Goal: Transaction & Acquisition: Purchase product/service

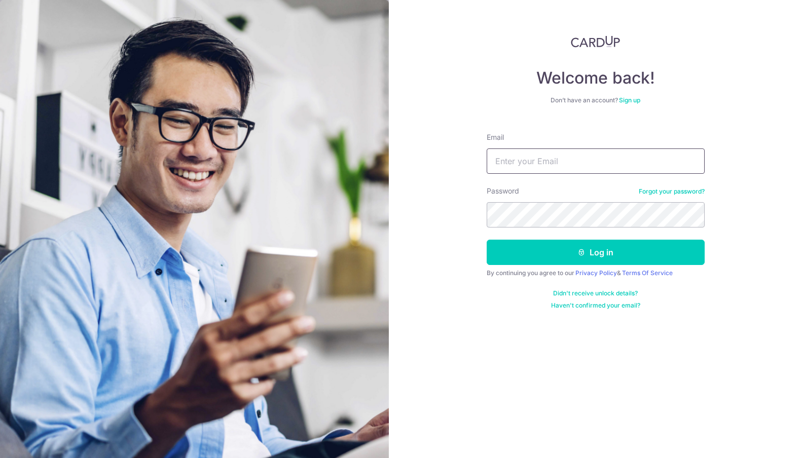
click at [564, 162] on input "Email" at bounding box center [596, 161] width 218 height 25
type input "[EMAIL_ADDRESS][DOMAIN_NAME]"
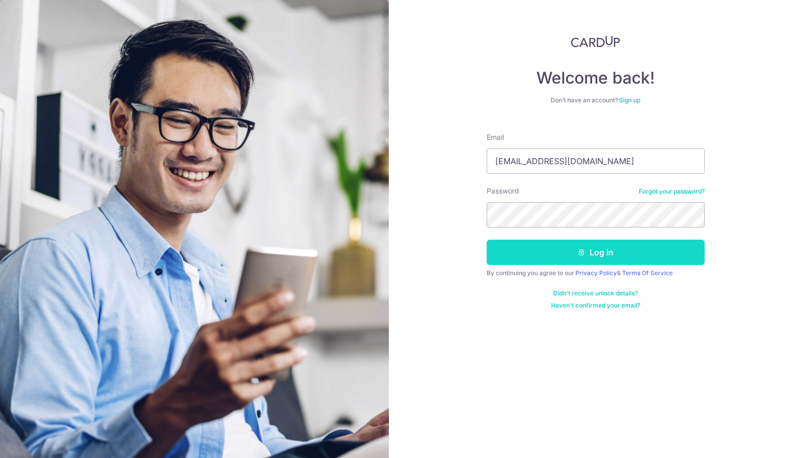
click at [596, 262] on button "Log in" at bounding box center [596, 252] width 218 height 25
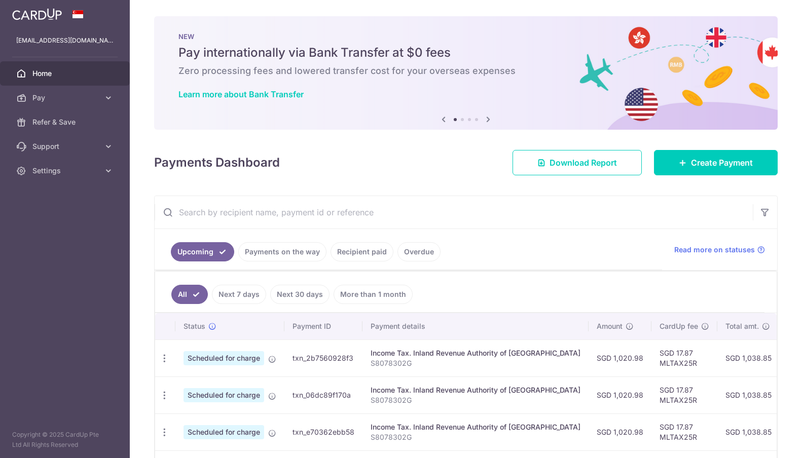
scroll to position [159, 0]
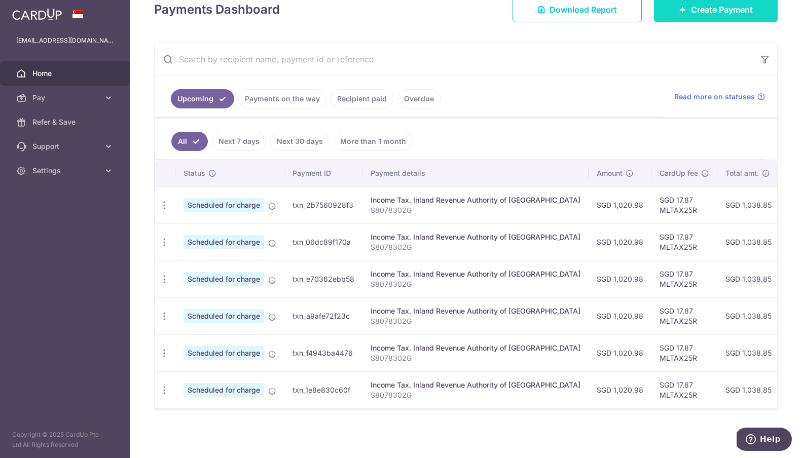
click at [701, 9] on span "Create Payment" at bounding box center [722, 10] width 62 height 12
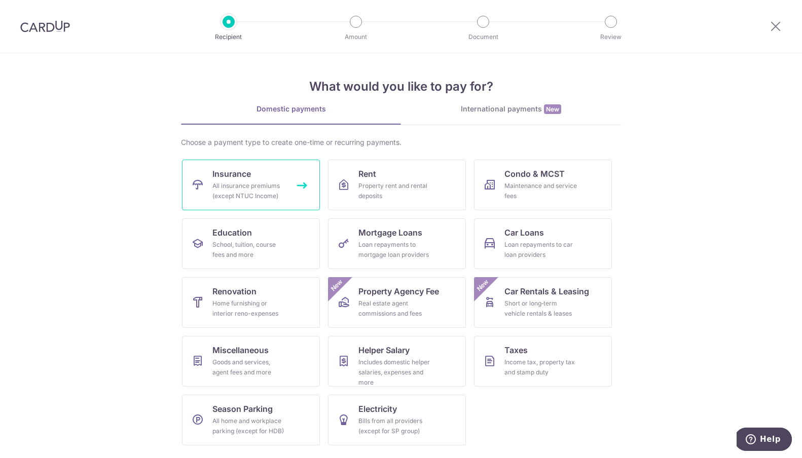
click at [282, 183] on div "All insurance premiums (except NTUC Income)" at bounding box center [248, 191] width 73 height 20
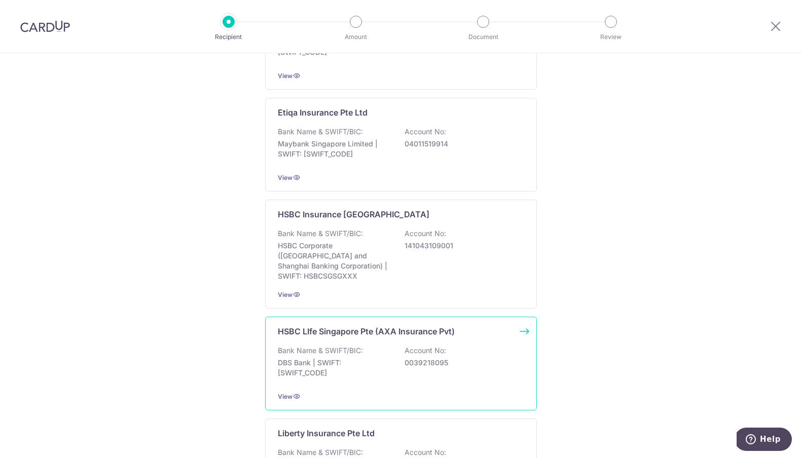
scroll to position [766, 0]
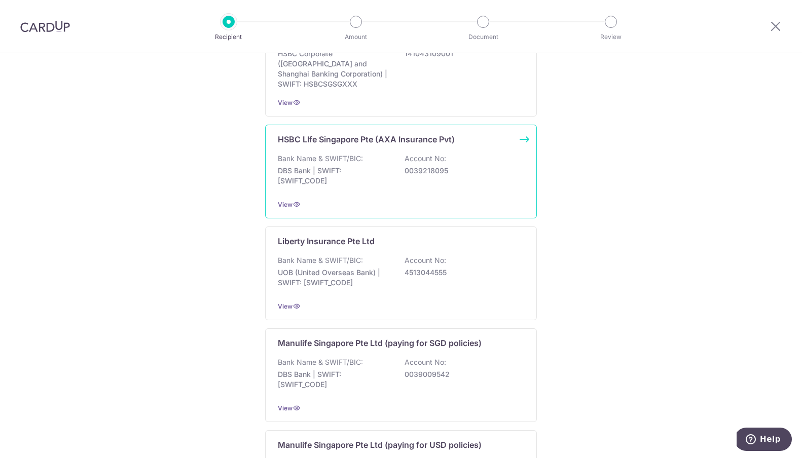
click at [470, 155] on div "Bank Name & SWIFT/BIC: DBS Bank | SWIFT: DBSSSGSGXXX Account No: 0039218095" at bounding box center [401, 173] width 246 height 38
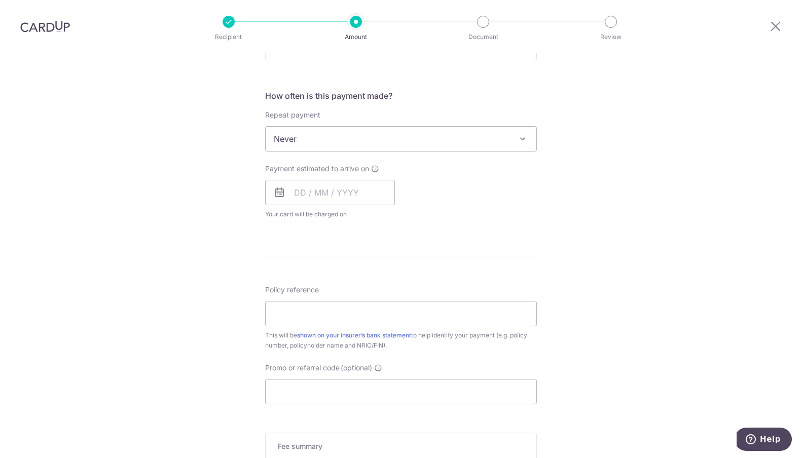
scroll to position [326, 0]
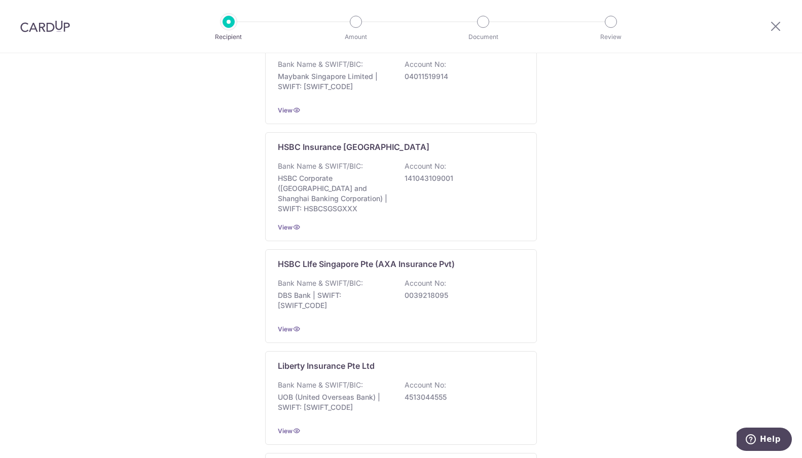
scroll to position [631, 0]
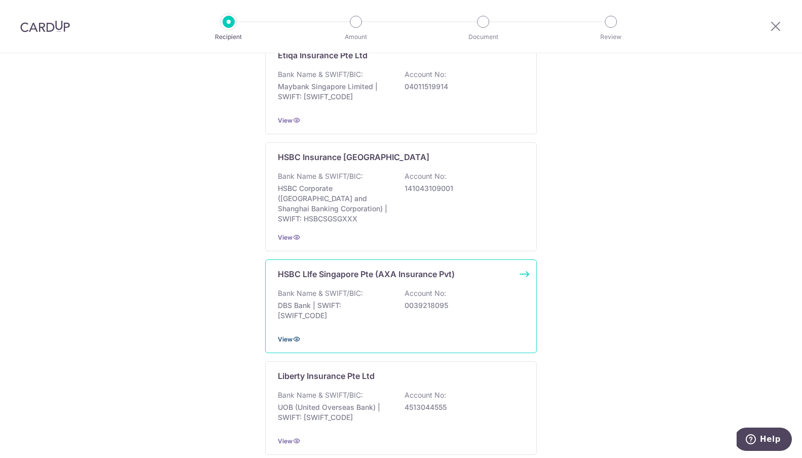
click at [293, 335] on icon at bounding box center [297, 339] width 8 height 8
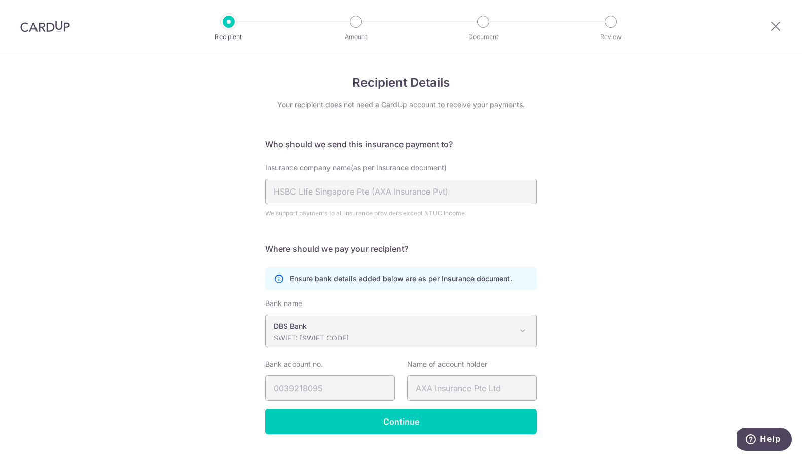
scroll to position [24, 0]
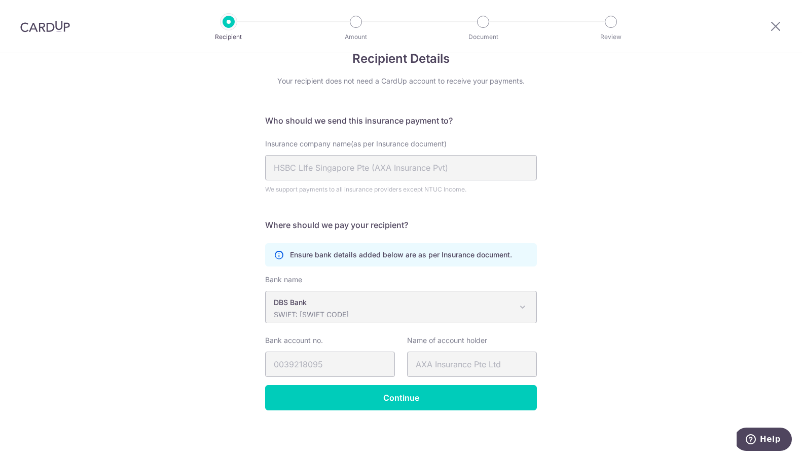
click at [522, 309] on span at bounding box center [523, 307] width 12 height 12
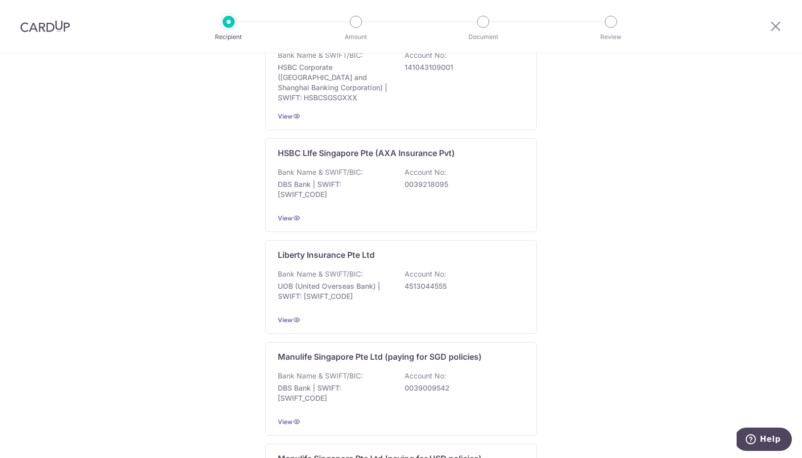
scroll to position [771, 0]
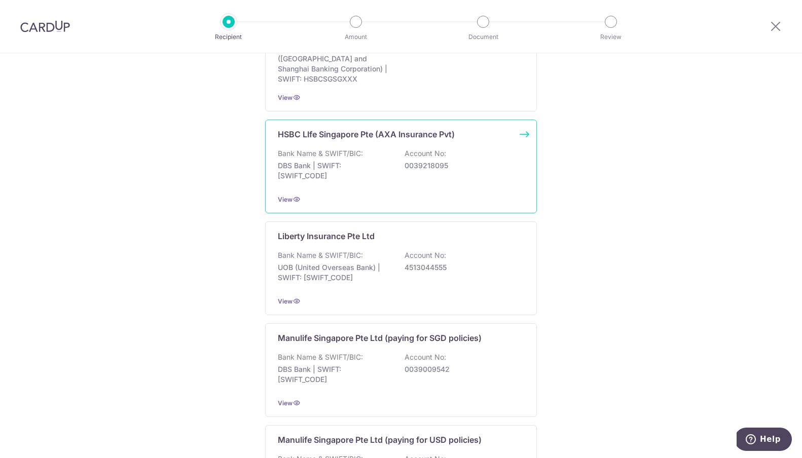
click at [417, 161] on p "0039218095" at bounding box center [462, 166] width 114 height 10
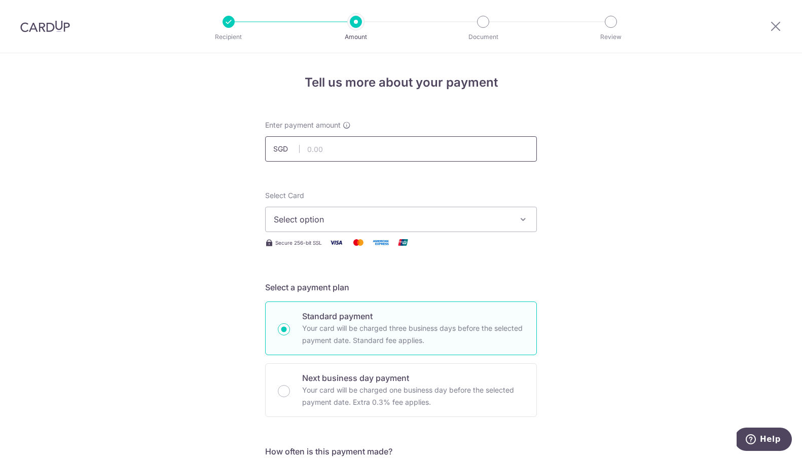
click at [420, 152] on input "text" at bounding box center [401, 148] width 272 height 25
type input "1,604.40"
click at [346, 217] on span "Select option" at bounding box center [392, 219] width 236 height 12
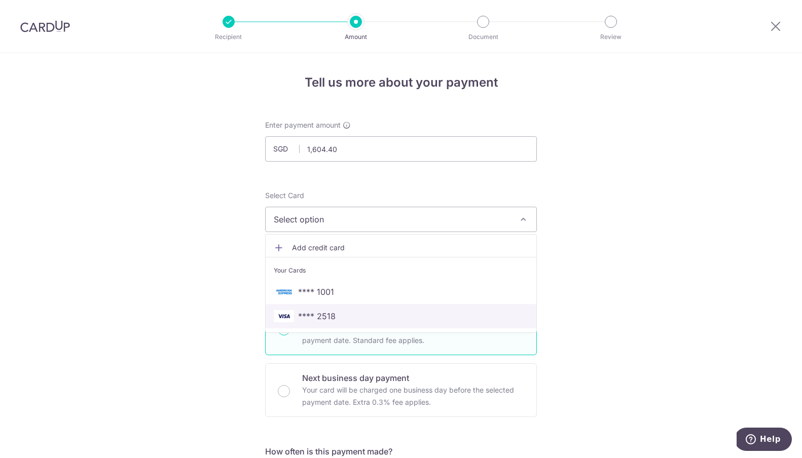
click at [327, 318] on span "**** 2518" at bounding box center [317, 316] width 38 height 12
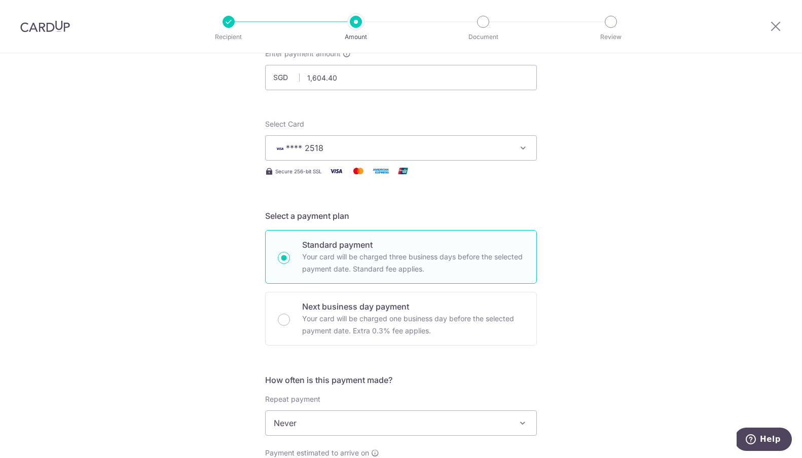
scroll to position [229, 0]
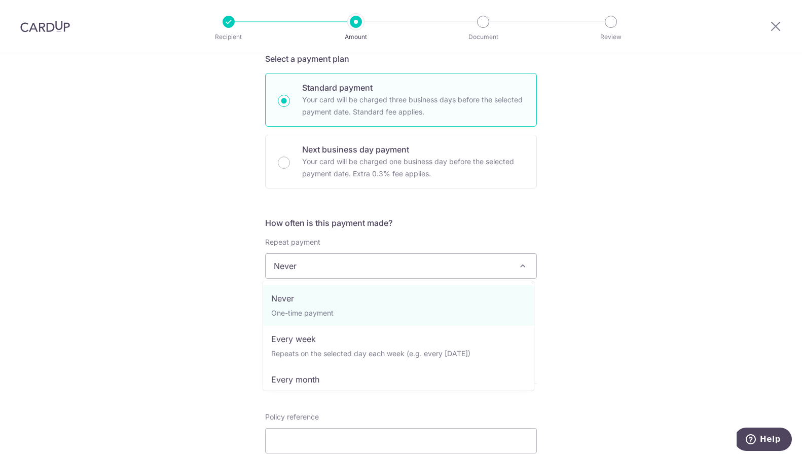
click at [480, 264] on span "Never" at bounding box center [401, 266] width 271 height 24
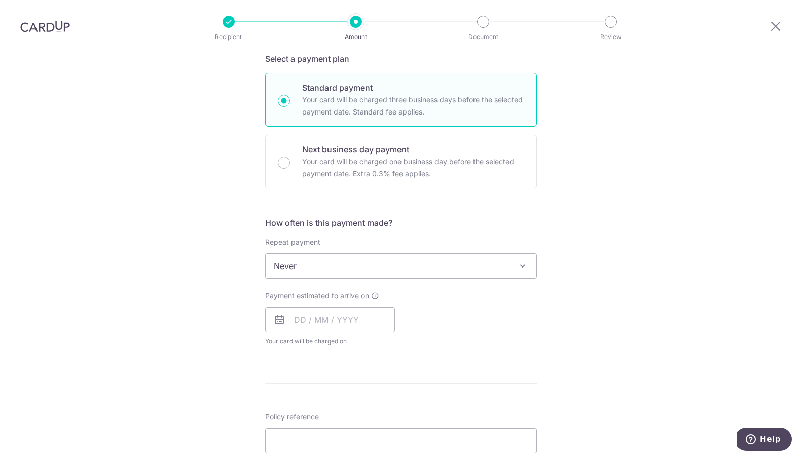
click at [620, 223] on div "Tell us more about your payment Enter payment amount SGD 1,604.40 1604.40 Selec…" at bounding box center [401, 283] width 802 height 917
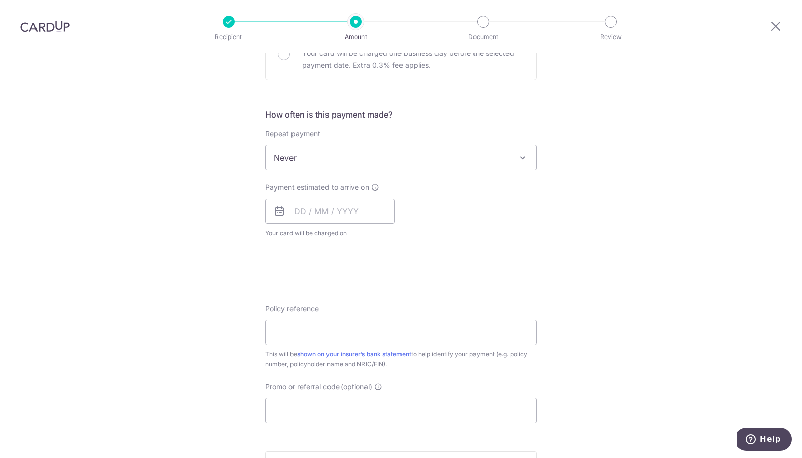
scroll to position [351, 0]
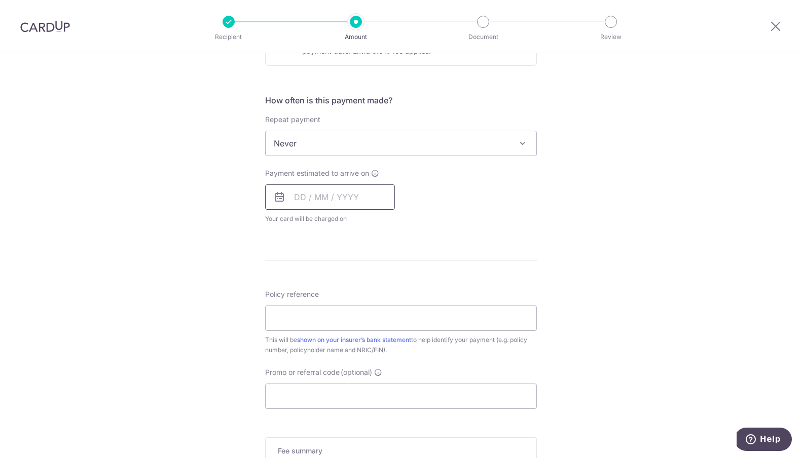
click at [290, 197] on input "text" at bounding box center [330, 197] width 130 height 25
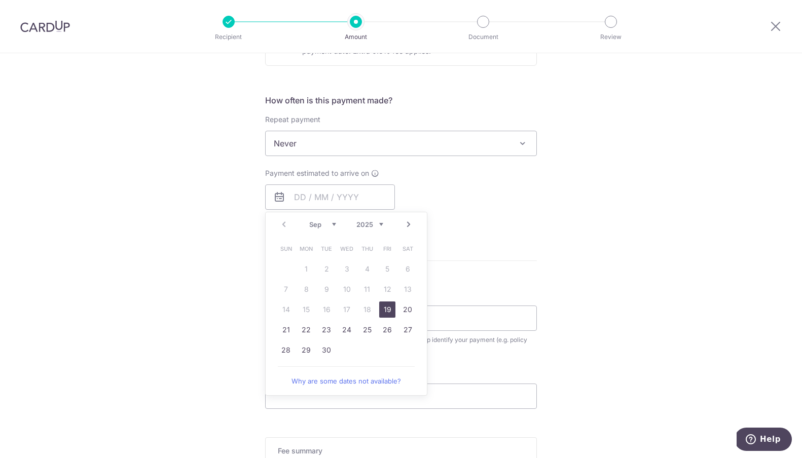
click at [384, 312] on link "19" at bounding box center [387, 310] width 16 height 16
type input "19/09/2025"
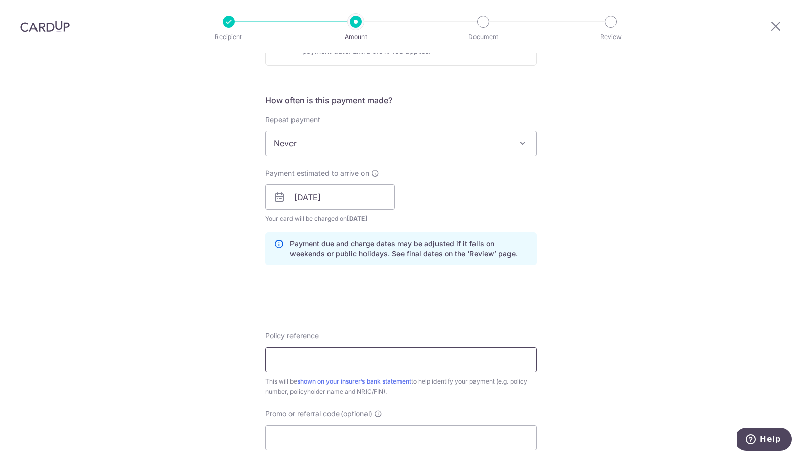
click at [362, 357] on input "Policy reference" at bounding box center [401, 359] width 272 height 25
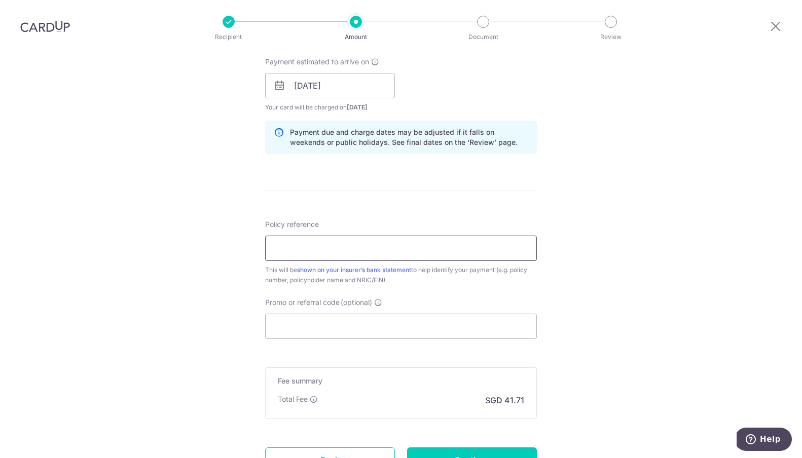
scroll to position [554, 0]
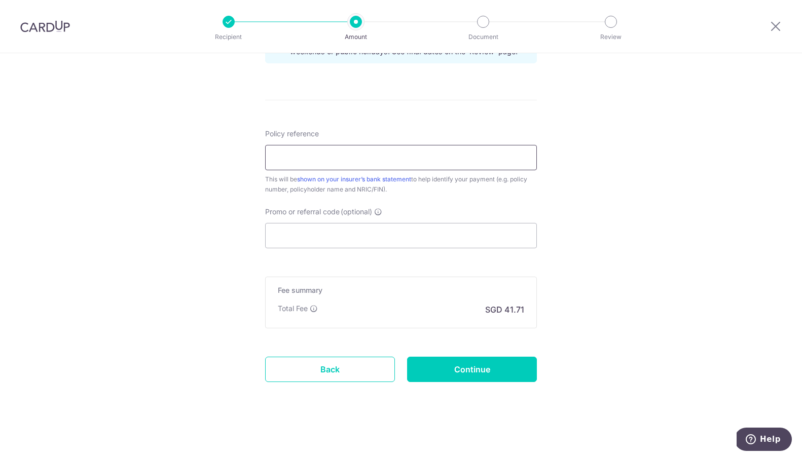
paste input "502-4648684"
click at [447, 198] on div "Policy reference 502-4648684 11/35 This will be shown on your insurer’s bank st…" at bounding box center [401, 189] width 272 height 120
click at [290, 159] on input "502-4648684" at bounding box center [401, 157] width 272 height 25
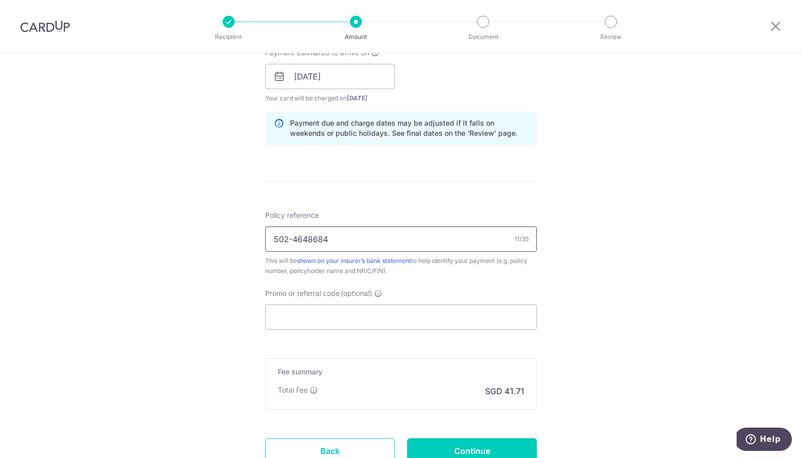
click at [462, 240] on input "502-4648684" at bounding box center [401, 239] width 272 height 25
type input "502-4648684"
click at [453, 311] on input "Promo or referral code (optional)" at bounding box center [401, 317] width 272 height 25
click at [575, 310] on div "Tell us more about your payment Enter payment amount SGD 1,604.40 1604.40 Selec…" at bounding box center [401, 60] width 802 height 959
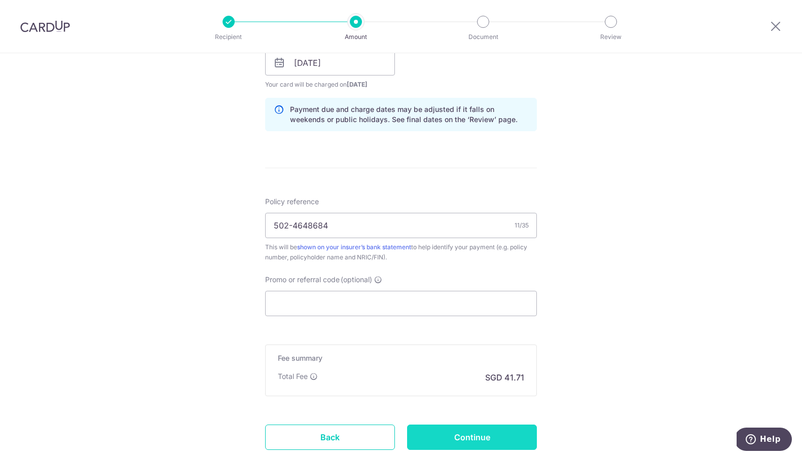
scroll to position [554, 0]
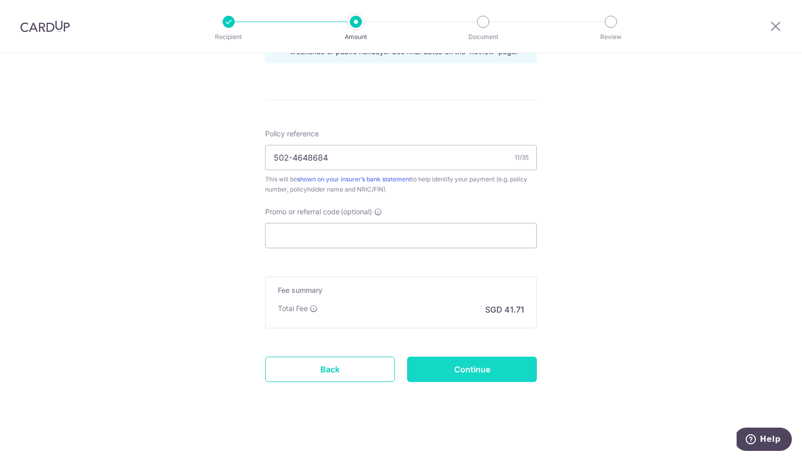
click at [493, 366] on input "Continue" at bounding box center [472, 369] width 130 height 25
type input "Create Schedule"
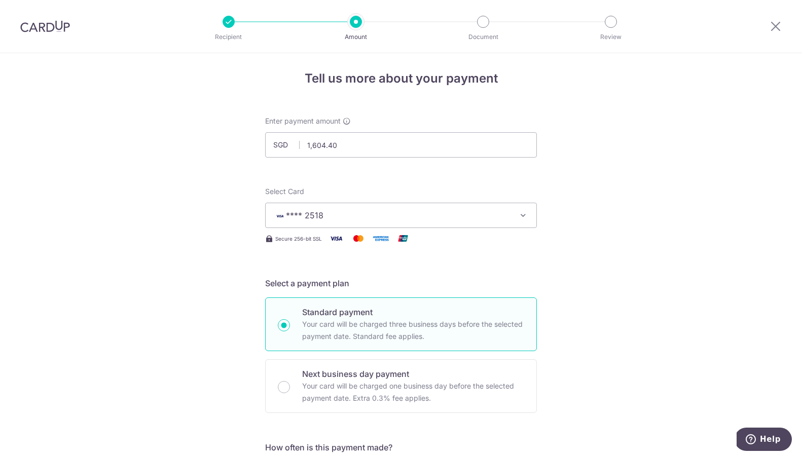
scroll to position [0, 0]
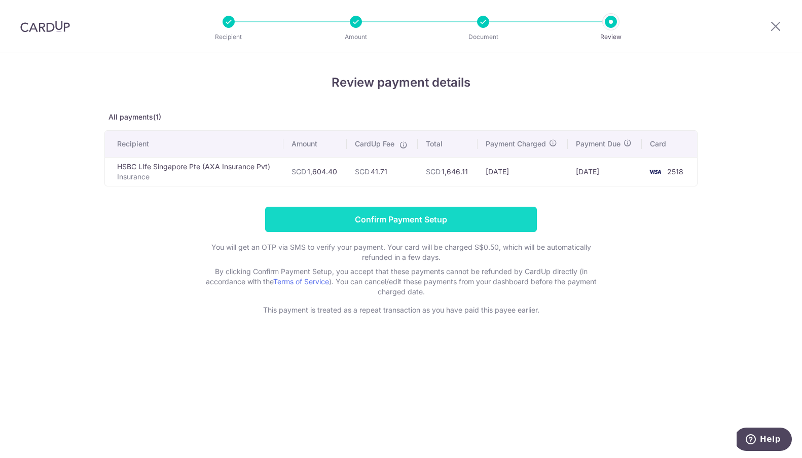
click at [445, 217] on input "Confirm Payment Setup" at bounding box center [401, 219] width 272 height 25
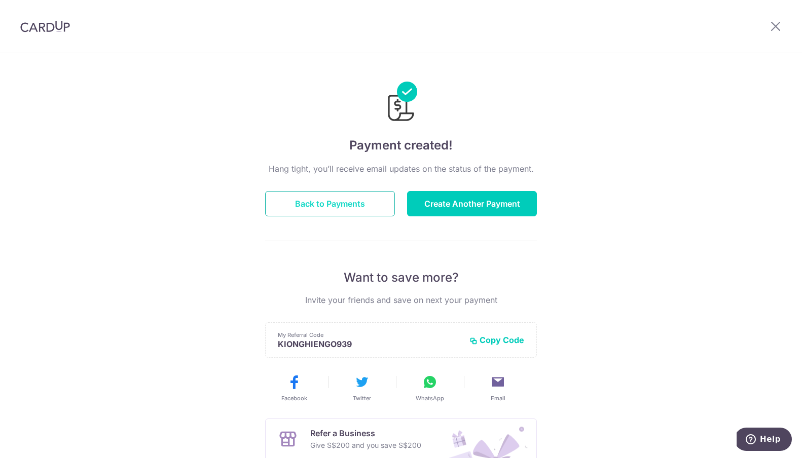
click at [350, 203] on button "Back to Payments" at bounding box center [330, 203] width 130 height 25
